Goal: Browse casually

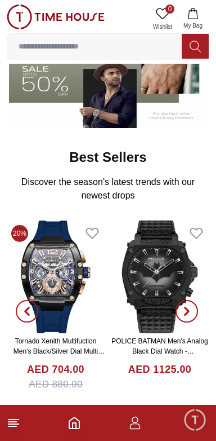
scroll to position [257, 0]
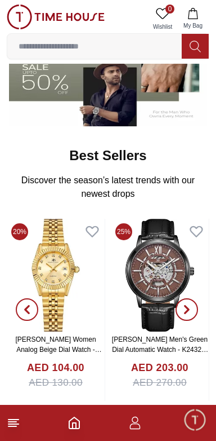
click at [152, 279] on img at bounding box center [160, 275] width 98 height 113
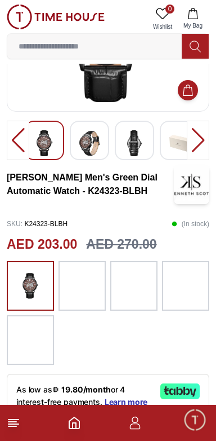
scroll to position [129, 0]
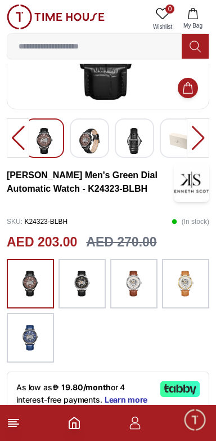
click at [133, 286] on img at bounding box center [134, 283] width 28 height 38
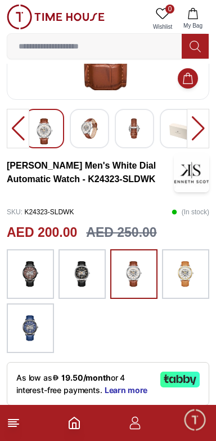
scroll to position [140, 0]
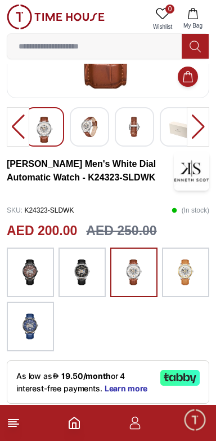
click at [31, 272] on img at bounding box center [30, 272] width 28 height 38
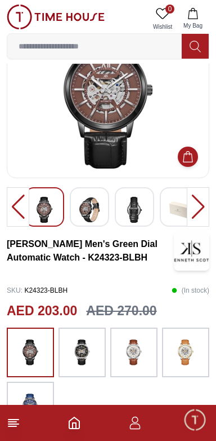
scroll to position [57, 0]
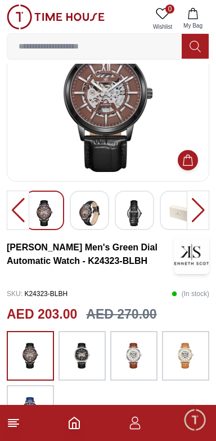
click at [87, 350] on img at bounding box center [82, 356] width 28 height 38
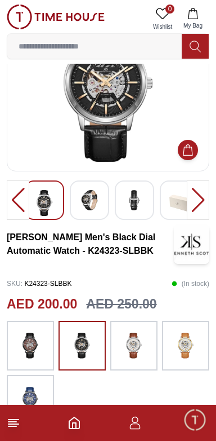
scroll to position [70, 0]
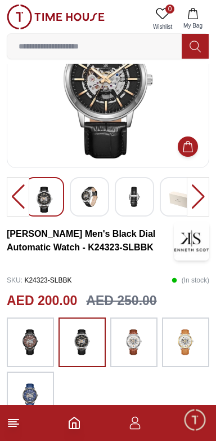
click at [28, 343] on img at bounding box center [30, 342] width 28 height 38
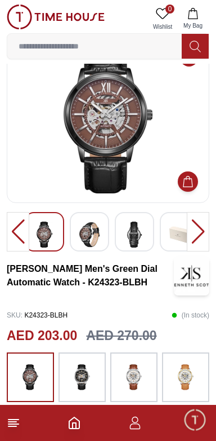
scroll to position [33, 0]
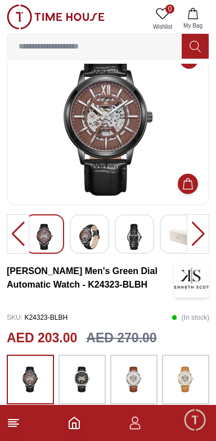
click at [89, 374] on img at bounding box center [82, 379] width 28 height 38
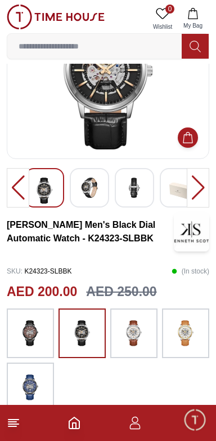
scroll to position [80, 0]
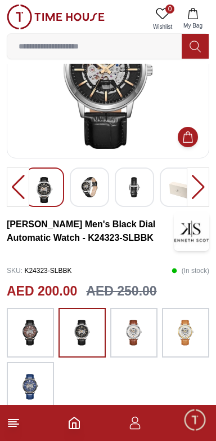
scroll to position [33, 0]
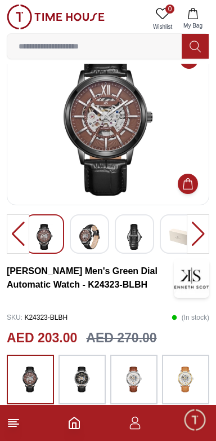
click at [196, 17] on icon "button" at bounding box center [193, 13] width 11 height 11
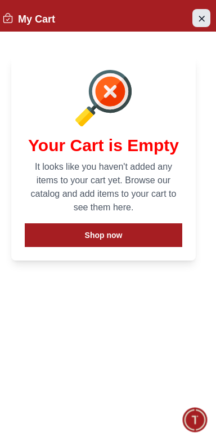
click at [204, 18] on icon "Close Account" at bounding box center [201, 18] width 9 height 14
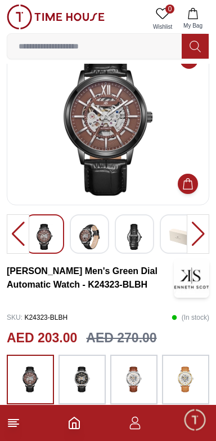
click at [202, 56] on button at bounding box center [195, 46] width 27 height 25
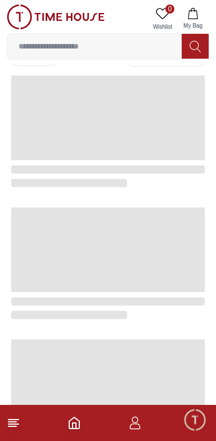
click at [194, 21] on span "My Bag" at bounding box center [193, 25] width 28 height 8
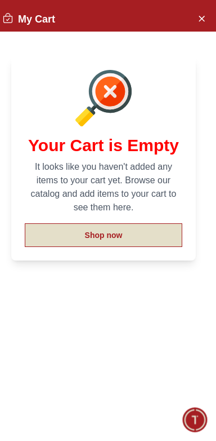
click at [127, 236] on button "Shop now" at bounding box center [104, 235] width 158 height 24
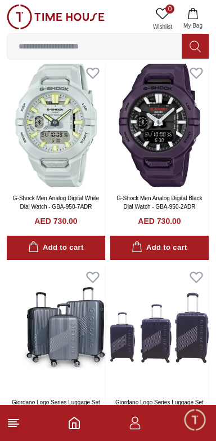
scroll to position [56, 0]
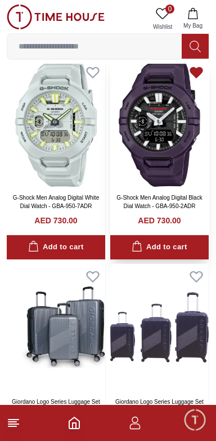
click at [199, 70] on icon at bounding box center [197, 73] width 12 height 10
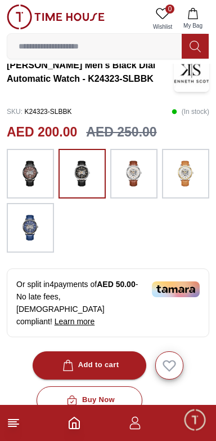
scroll to position [57, 0]
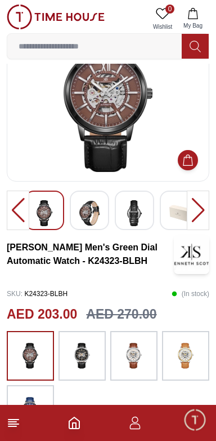
scroll to position [140, 0]
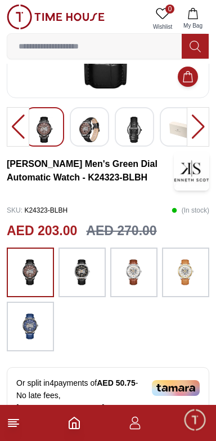
scroll to position [129, 0]
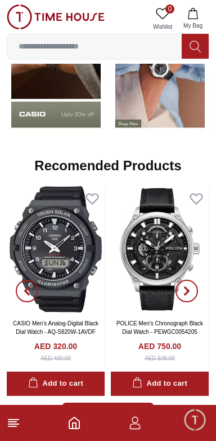
scroll to position [1124, 0]
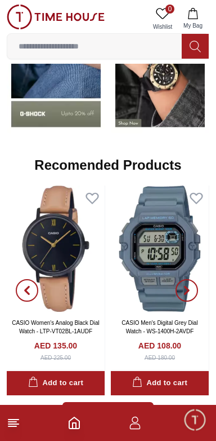
click at [105, 264] on img at bounding box center [56, 248] width 98 height 126
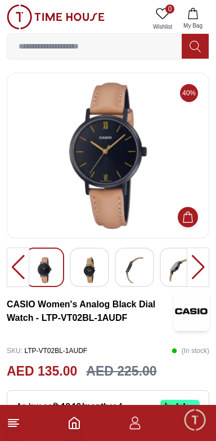
click at [87, 272] on img at bounding box center [89, 270] width 20 height 26
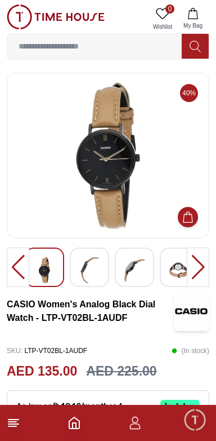
click at [94, 270] on img at bounding box center [89, 270] width 20 height 26
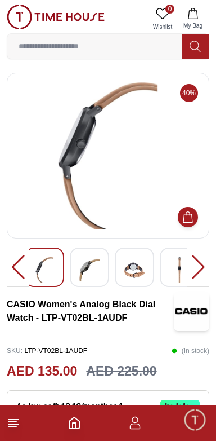
click at [135, 272] on img at bounding box center [135, 270] width 20 height 26
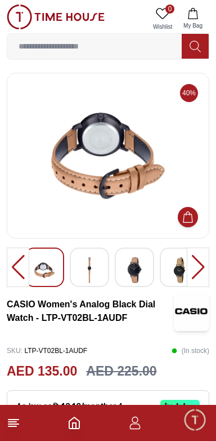
click at [179, 269] on img at bounding box center [180, 270] width 20 height 26
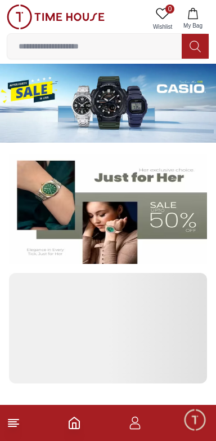
scroll to position [1124, 0]
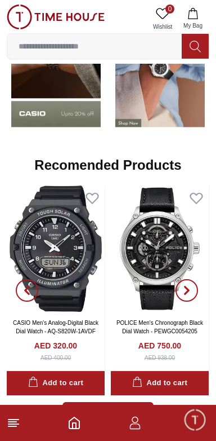
click at [68, 293] on img at bounding box center [56, 248] width 98 height 126
